Goal: Submit feedback/report problem

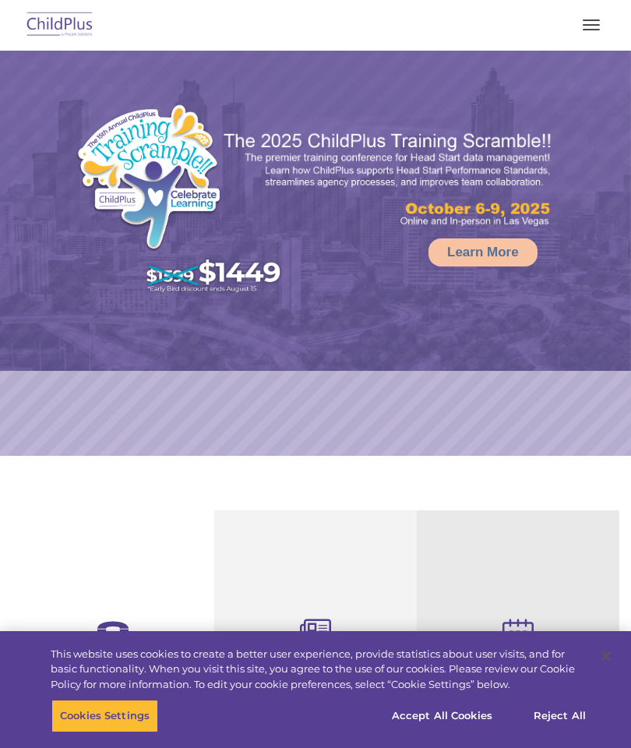
select select "MEDIUM"
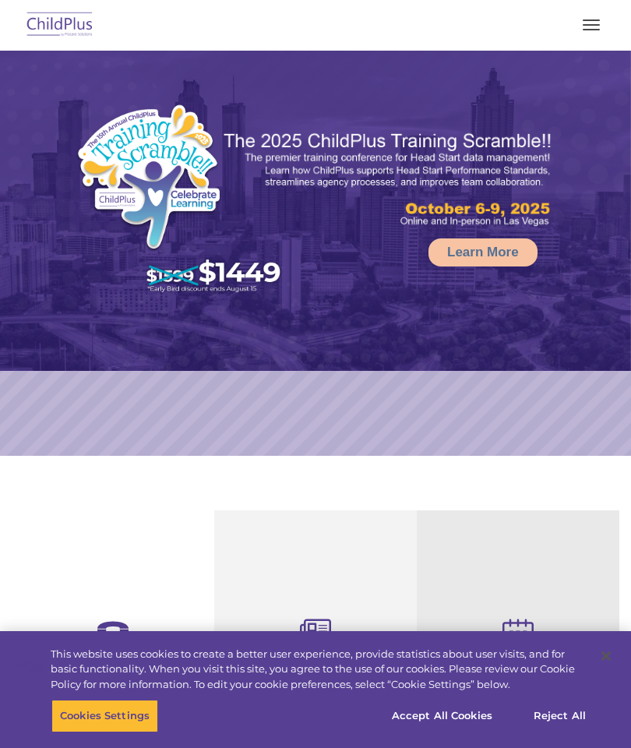
scroll to position [93, 0]
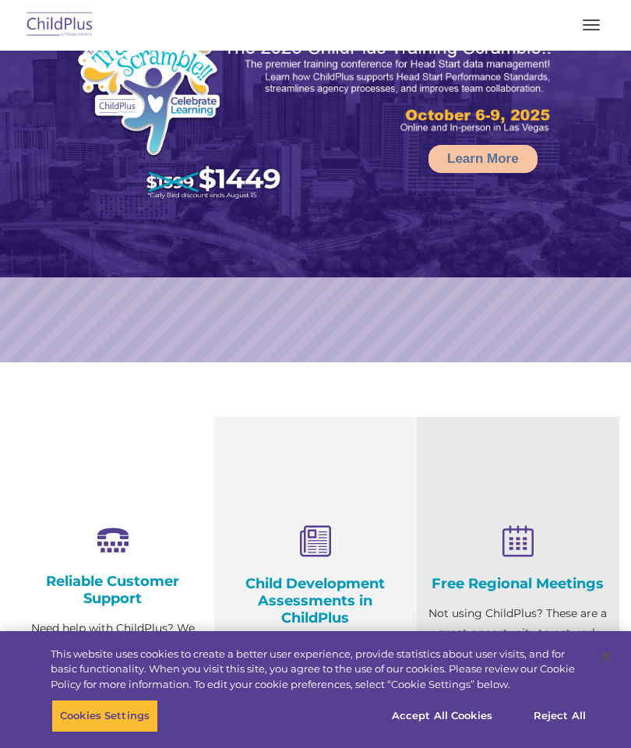
select select "MEDIUM"
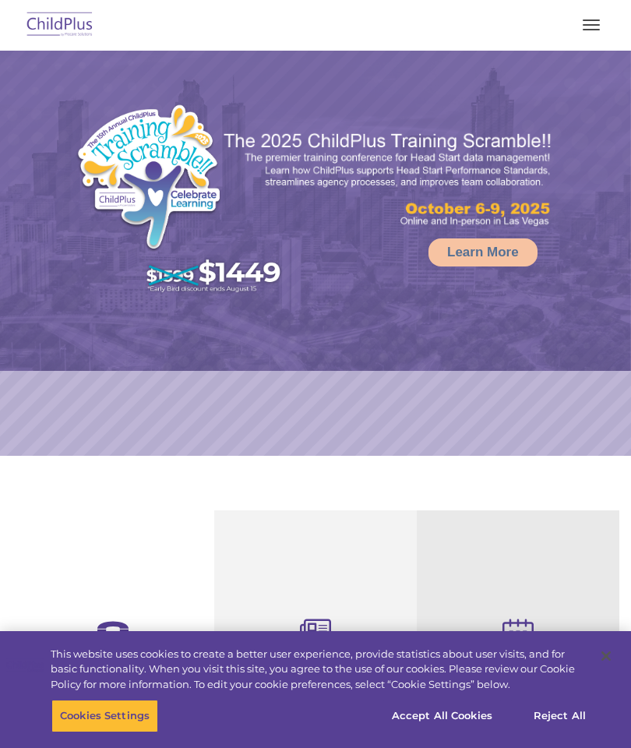
select select "MEDIUM"
